Goal: Find specific page/section: Find specific page/section

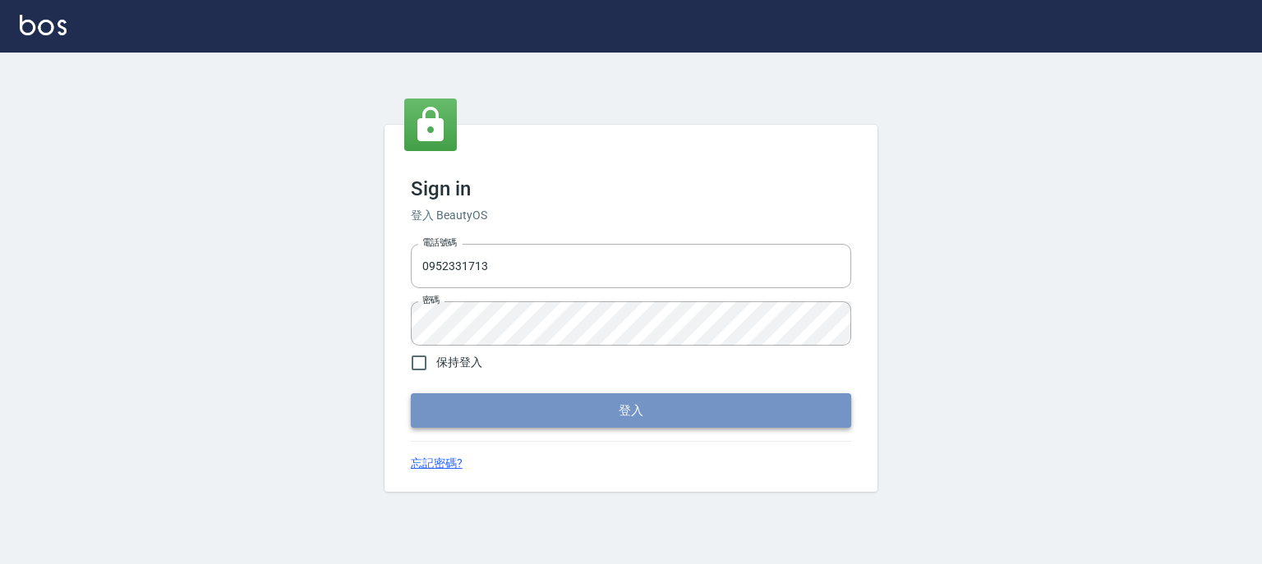
click at [571, 424] on button "登入" at bounding box center [631, 410] width 440 height 35
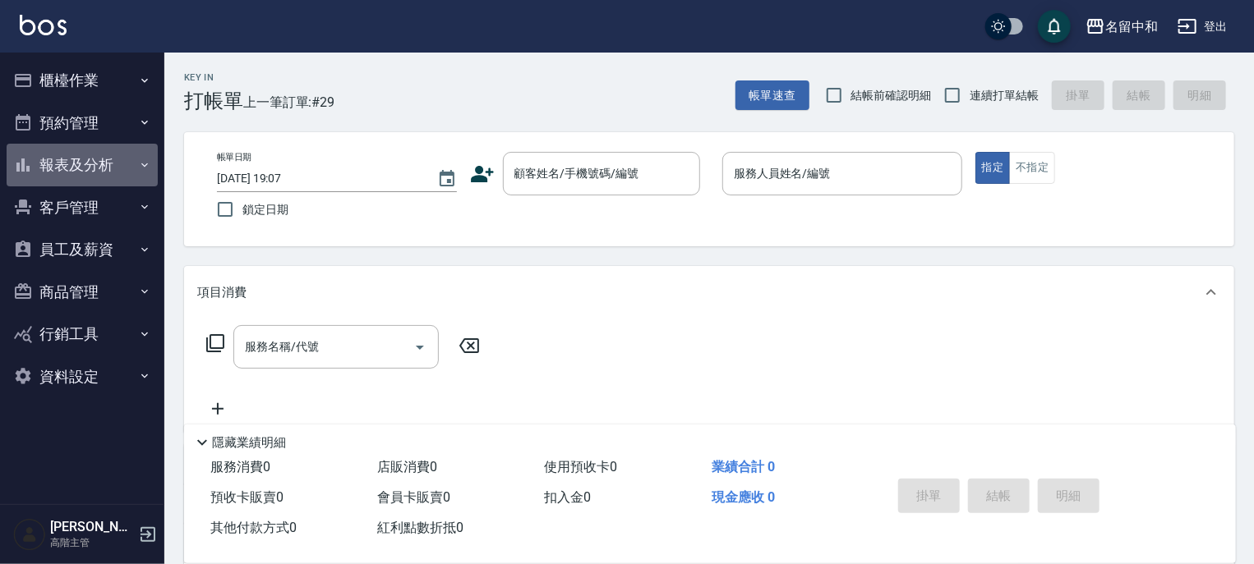
click at [145, 167] on icon "button" at bounding box center [144, 165] width 7 height 4
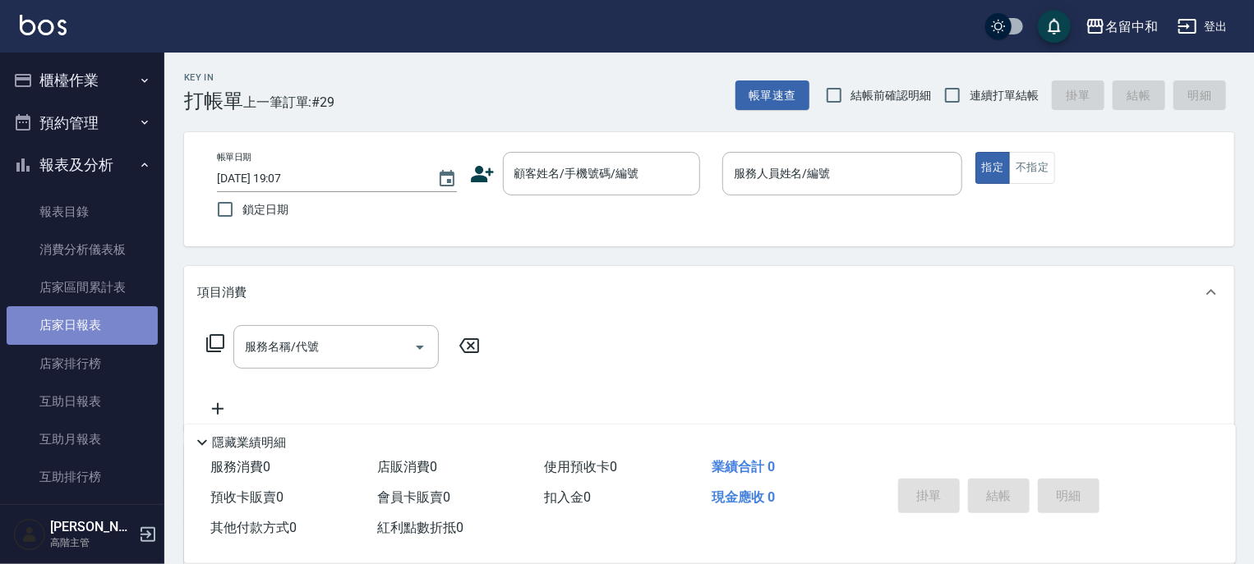
click at [96, 325] on link "店家日報表" at bounding box center [82, 325] width 151 height 38
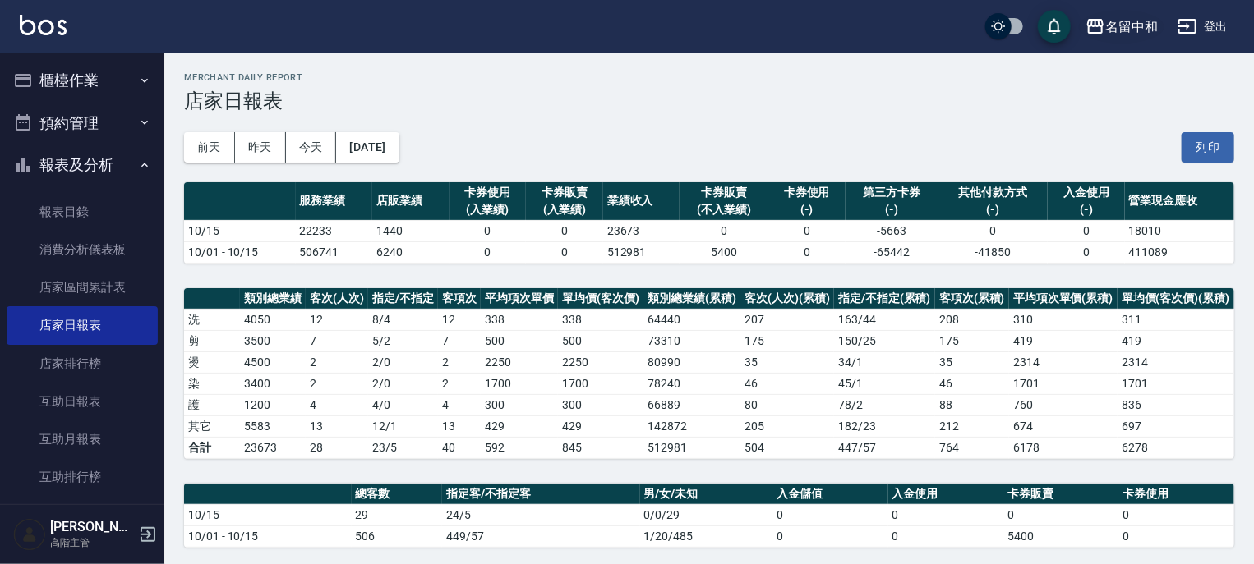
click at [1088, 35] on icon "button" at bounding box center [1095, 26] width 20 height 20
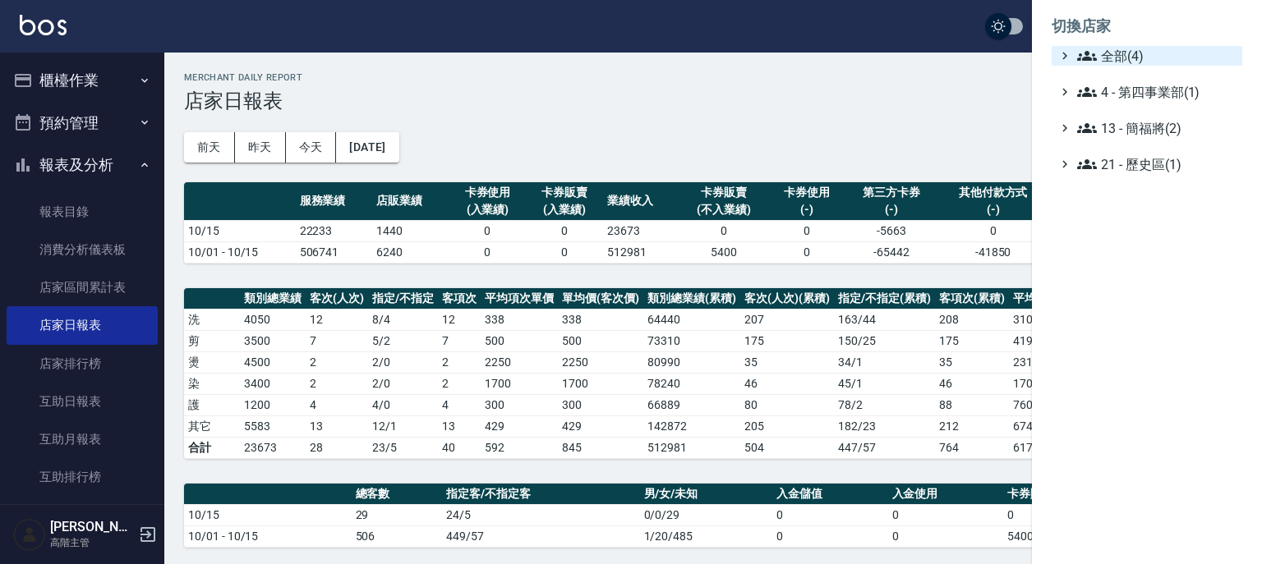
click at [1081, 49] on icon at bounding box center [1087, 56] width 20 height 20
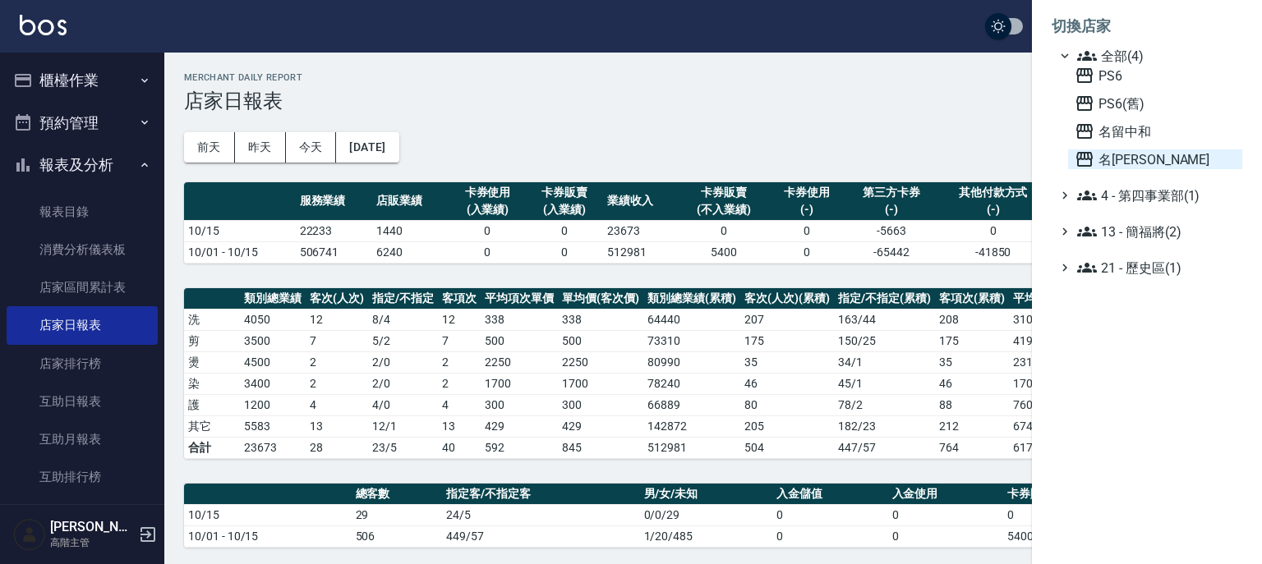
click at [1079, 157] on icon at bounding box center [1085, 160] width 20 height 20
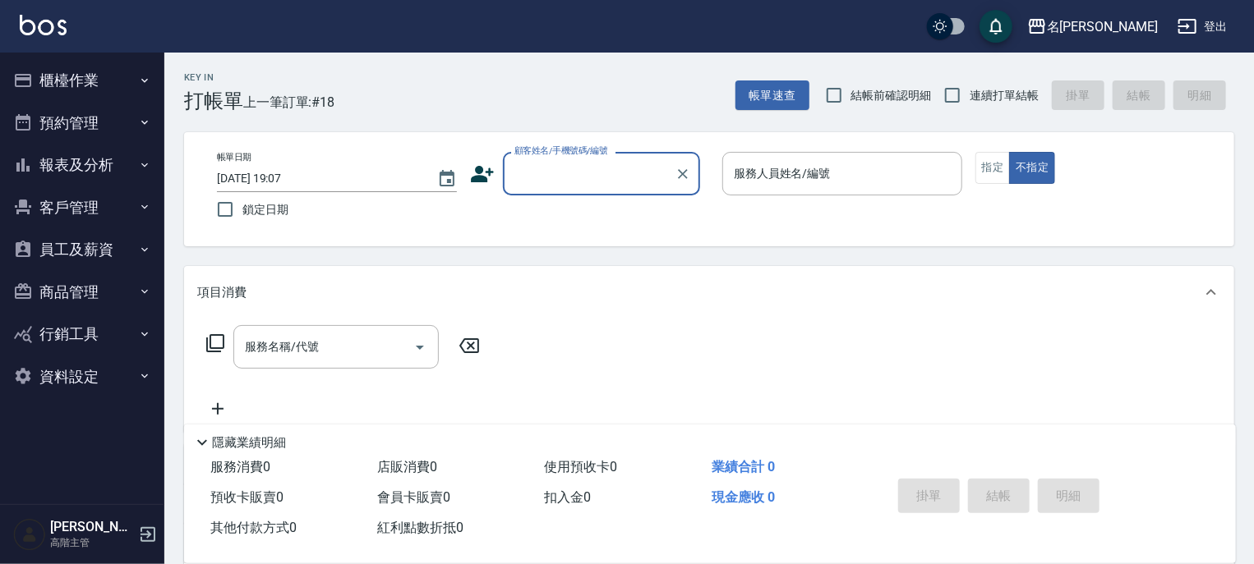
click at [147, 164] on icon "button" at bounding box center [144, 165] width 7 height 4
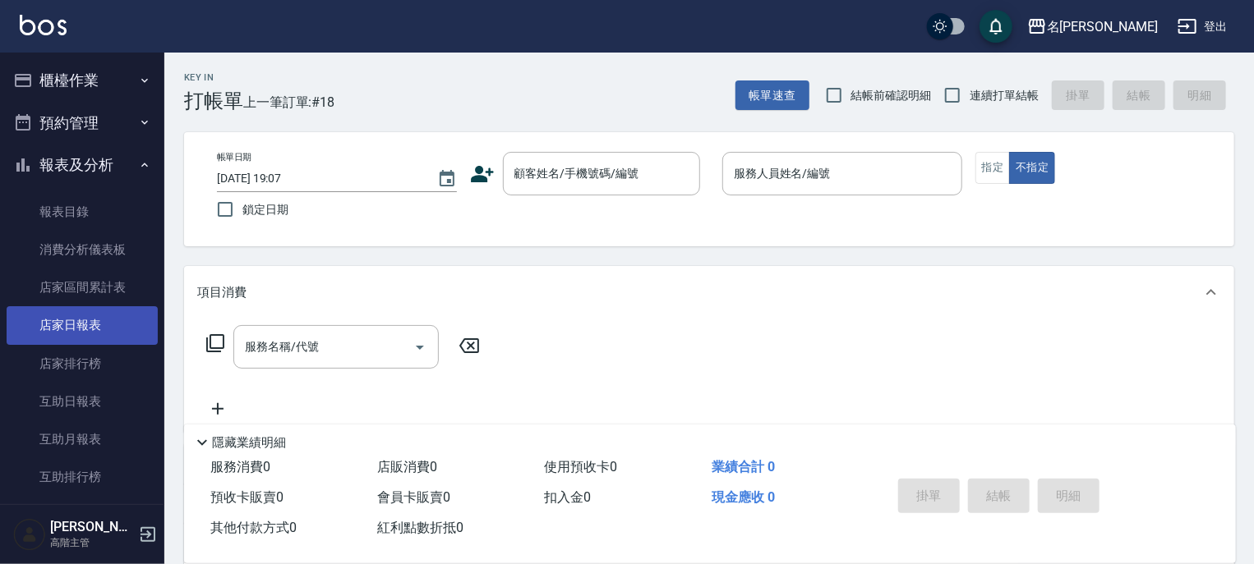
click at [86, 322] on link "店家日報表" at bounding box center [82, 325] width 151 height 38
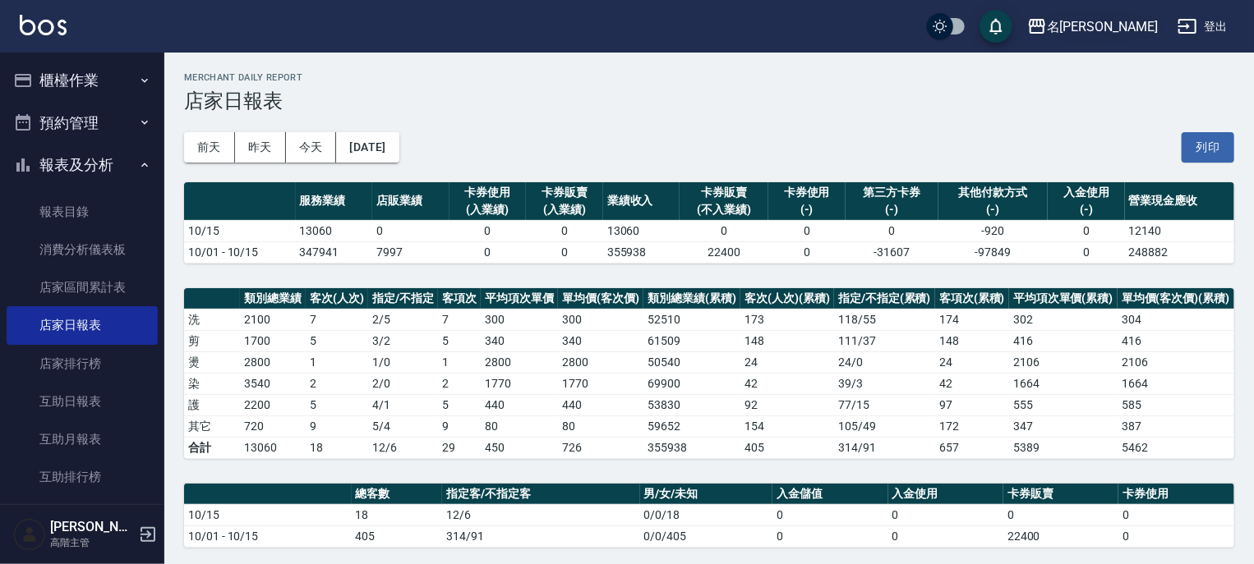
click at [1047, 25] on icon "button" at bounding box center [1037, 26] width 20 height 20
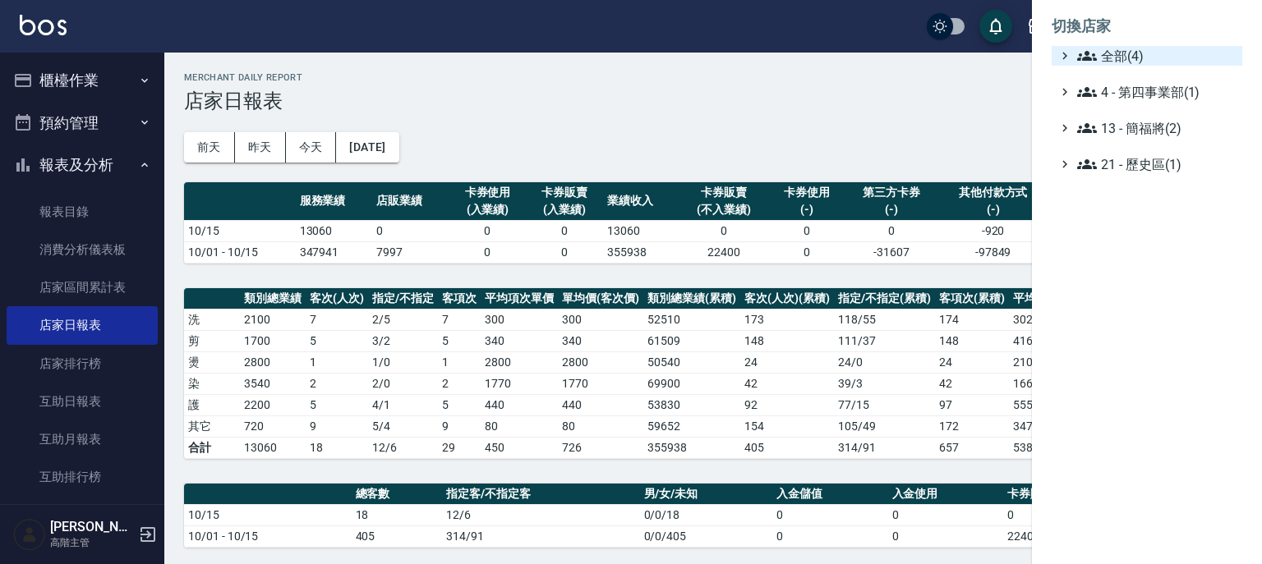
click at [1088, 56] on icon at bounding box center [1087, 56] width 20 height 20
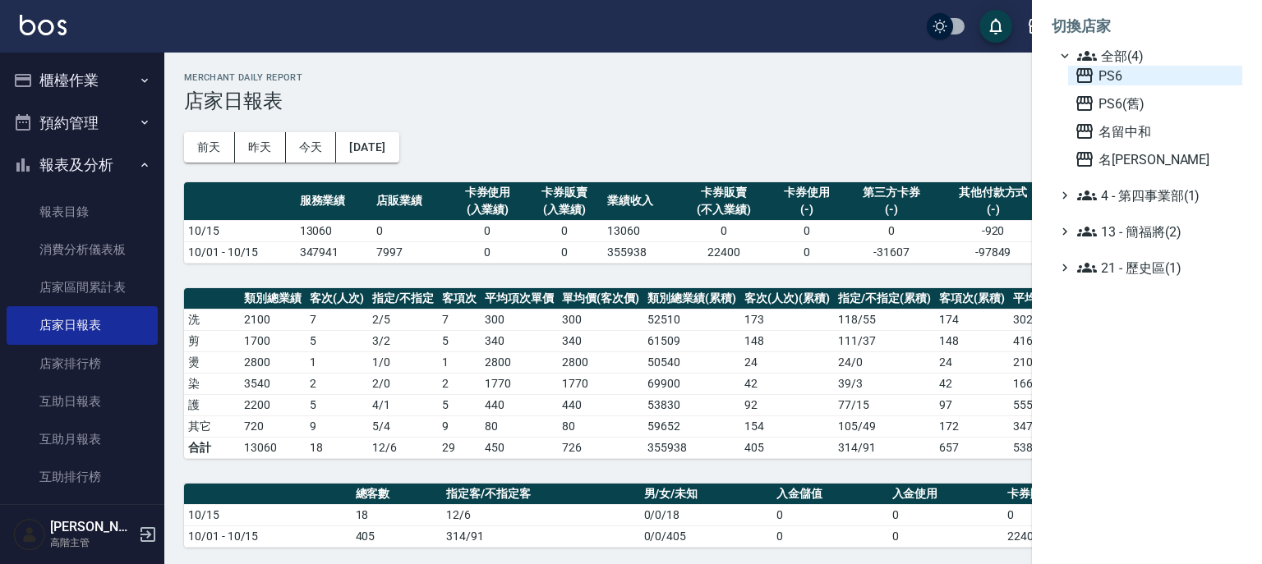
click at [1081, 68] on icon at bounding box center [1084, 75] width 16 height 15
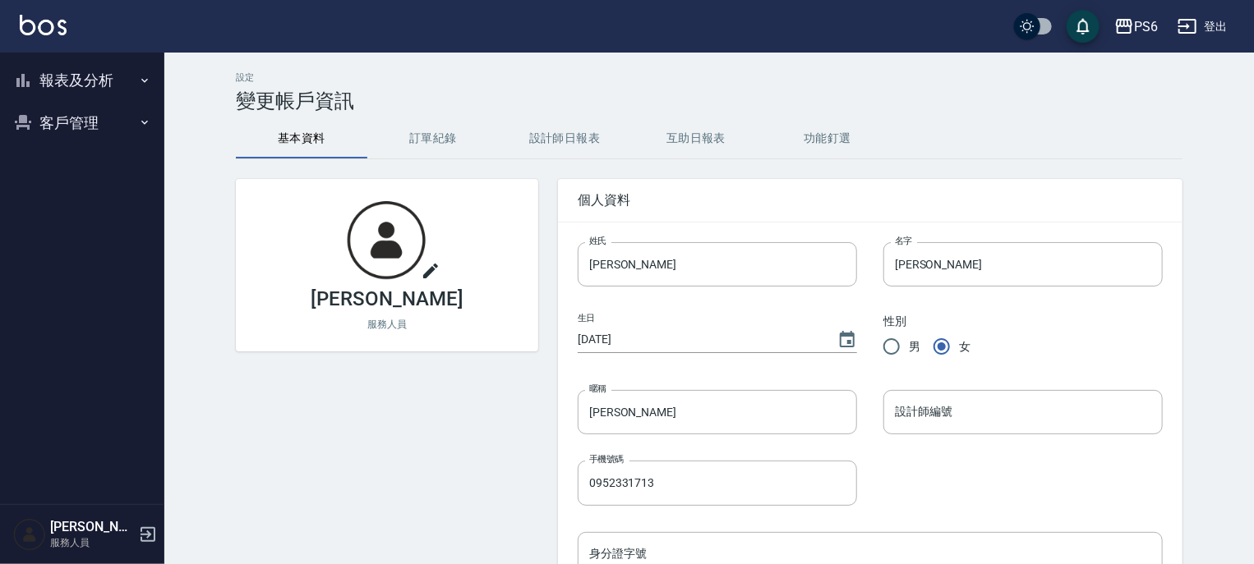
click at [144, 81] on icon "button" at bounding box center [144, 80] width 7 height 4
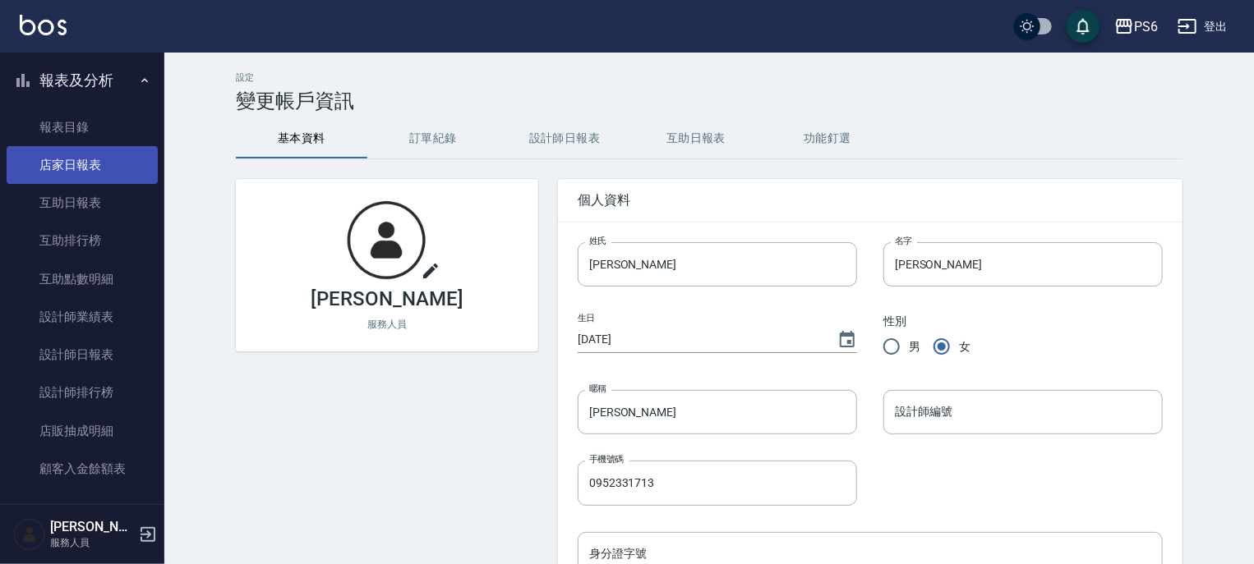
click at [78, 168] on link "店家日報表" at bounding box center [82, 165] width 151 height 38
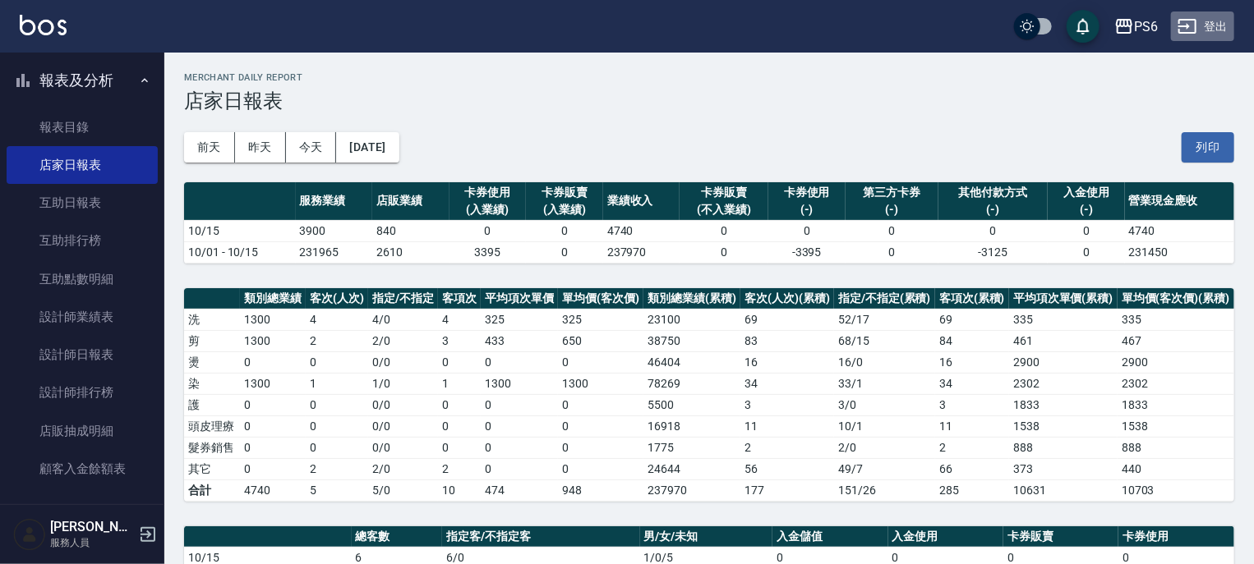
click at [1207, 33] on button "登出" at bounding box center [1202, 27] width 63 height 30
